Goal: Task Accomplishment & Management: Use online tool/utility

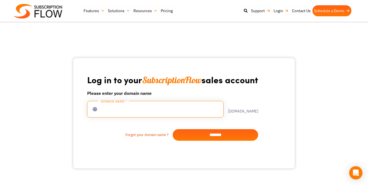
click at [156, 112] on input "text" at bounding box center [155, 109] width 136 height 17
type input "**********"
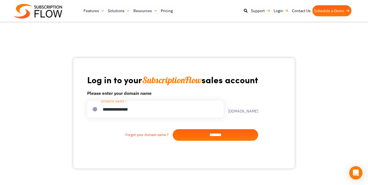
click at [198, 133] on input "*******" at bounding box center [216, 135] width 86 height 12
